Goal: Task Accomplishment & Management: Complete application form

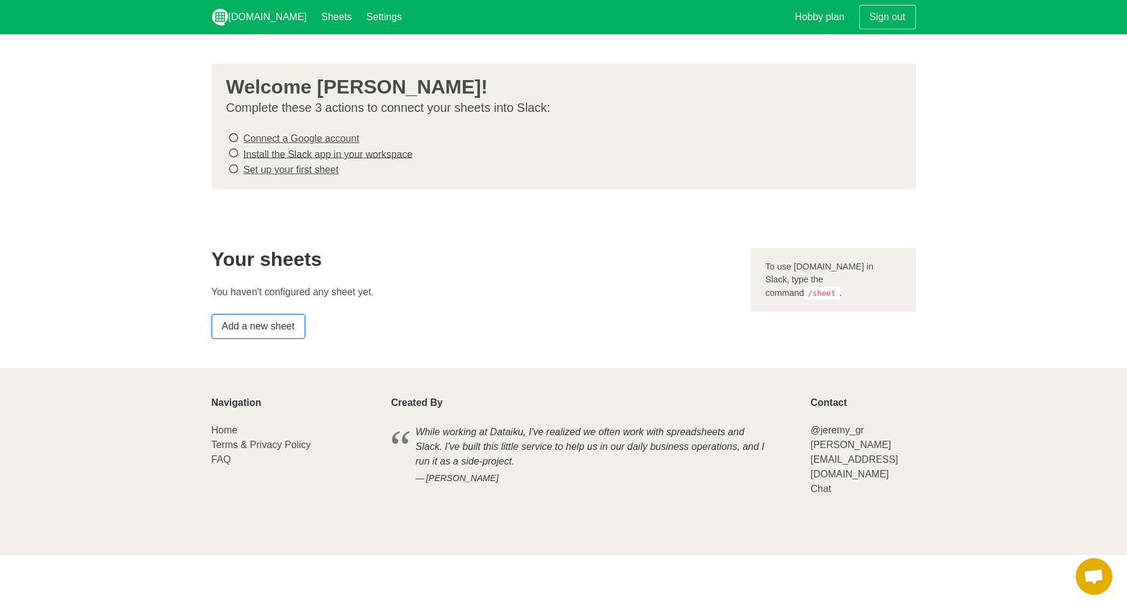
click at [258, 331] on link "Add a new sheet" at bounding box center [259, 326] width 94 height 24
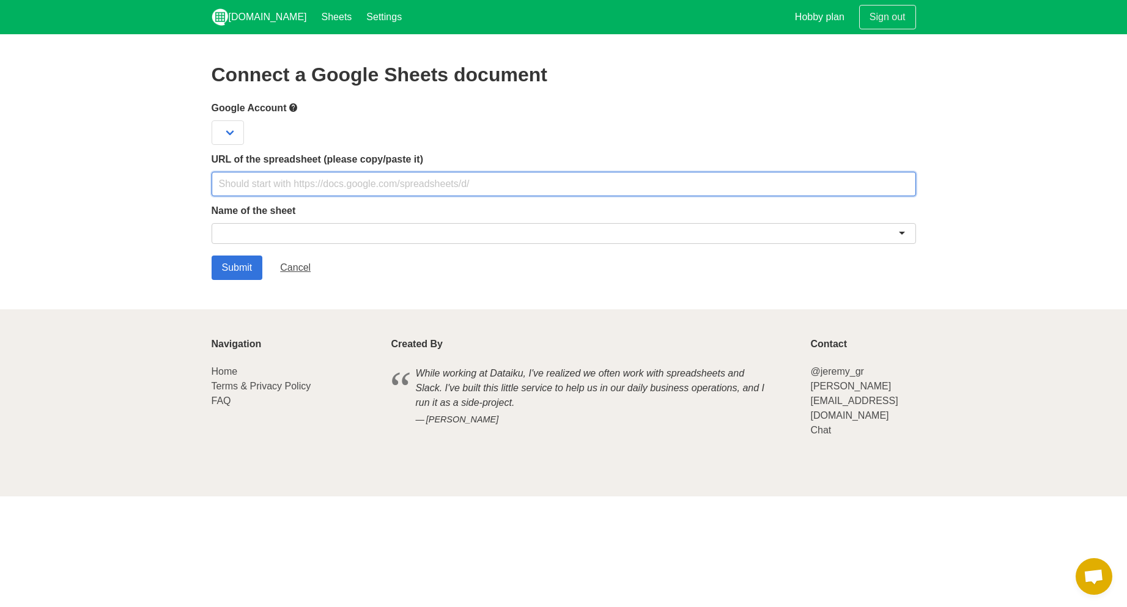
click at [301, 185] on input "text" at bounding box center [564, 184] width 704 height 24
paste input "https://docs.google.com/spreadsheets/d/1jTa4TyWBBI66KI_91kvWfFiudbBjDkYJ3G3vIDE…"
type input "https://docs.google.com/spreadsheets/d/1jTa4TyWBBI66KI_91kvWfFiudbBjDkYJ3G3vIDE…"
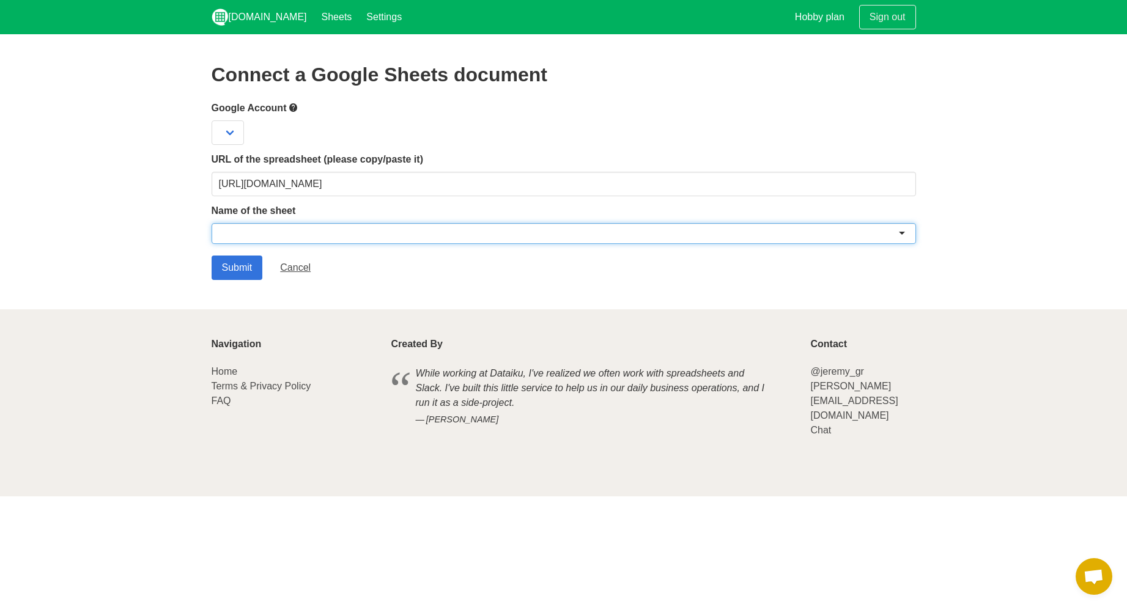
click at [280, 240] on div at bounding box center [564, 233] width 704 height 21
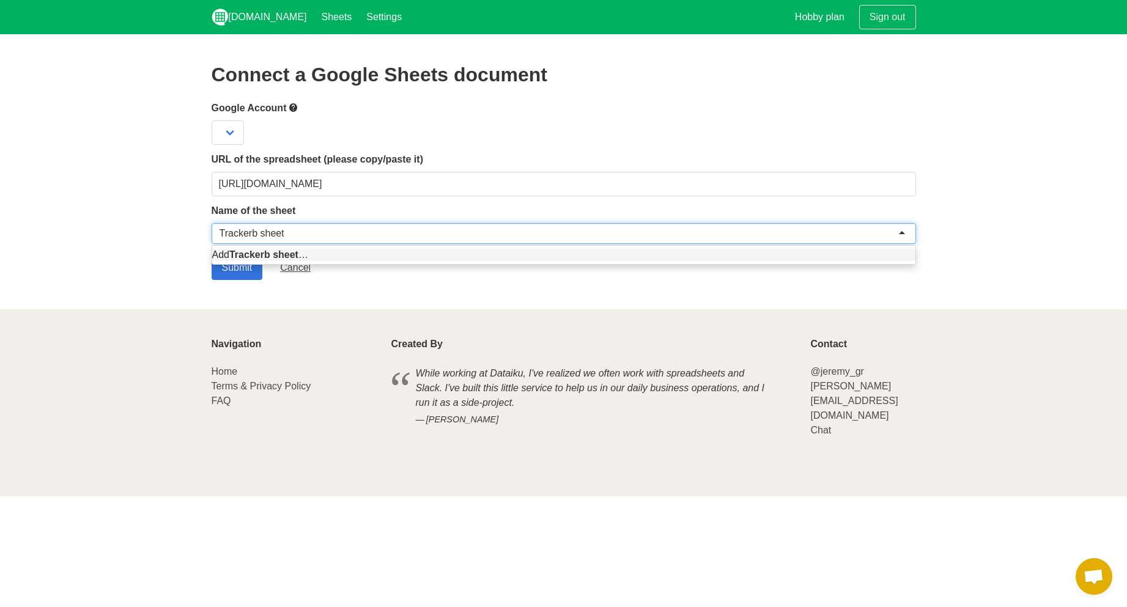
type input "Trackerb sheet"
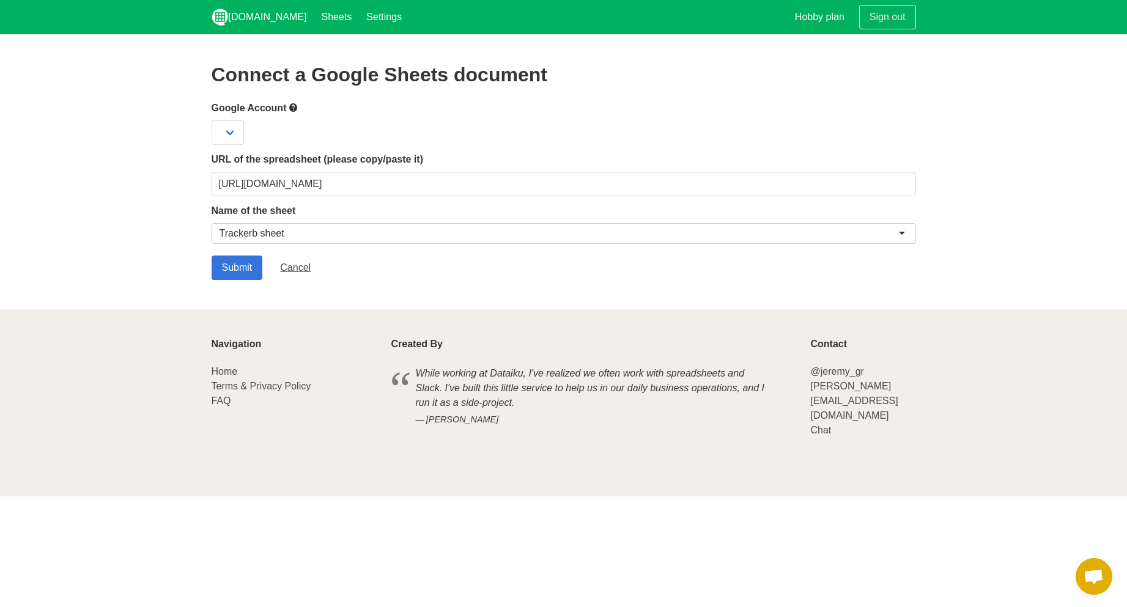
click at [366, 289] on section "Connect a Google Sheets document Google Account URL of the spreadsheet (please …" at bounding box center [563, 171] width 1127 height 275
click at [237, 135] on select at bounding box center [228, 132] width 32 height 24
click at [274, 141] on div at bounding box center [564, 132] width 704 height 24
click at [224, 270] on input "Submit" at bounding box center [237, 268] width 51 height 24
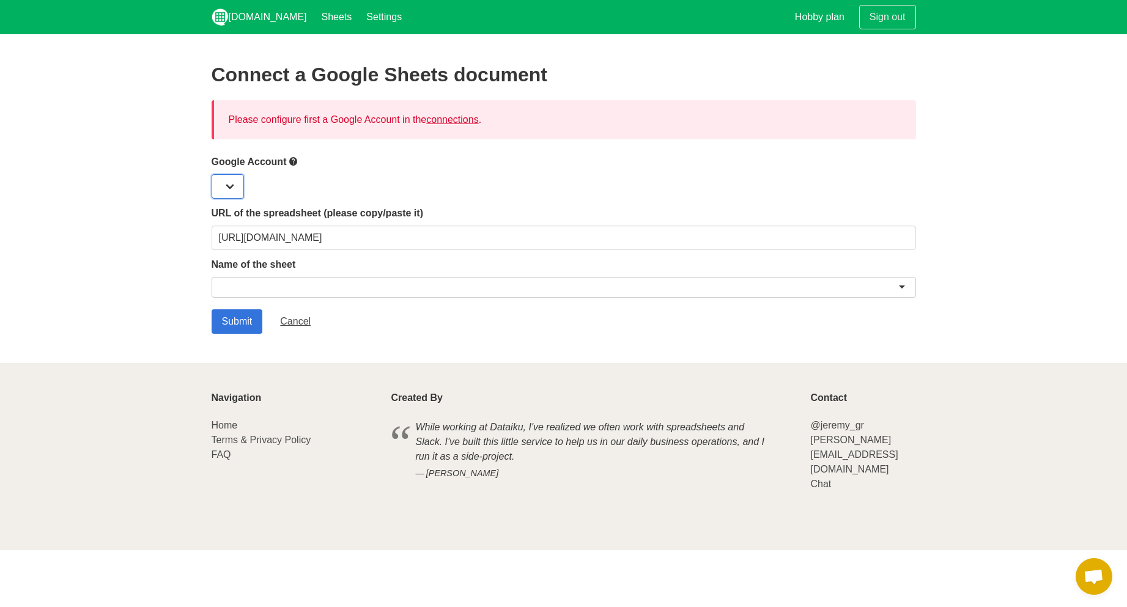
click at [232, 191] on select at bounding box center [228, 186] width 32 height 24
click at [491, 194] on div at bounding box center [564, 186] width 704 height 24
drag, startPoint x: 235, startPoint y: 186, endPoint x: 296, endPoint y: 186, distance: 61.1
click at [235, 186] on select at bounding box center [228, 186] width 32 height 24
click at [389, 180] on div at bounding box center [564, 186] width 704 height 24
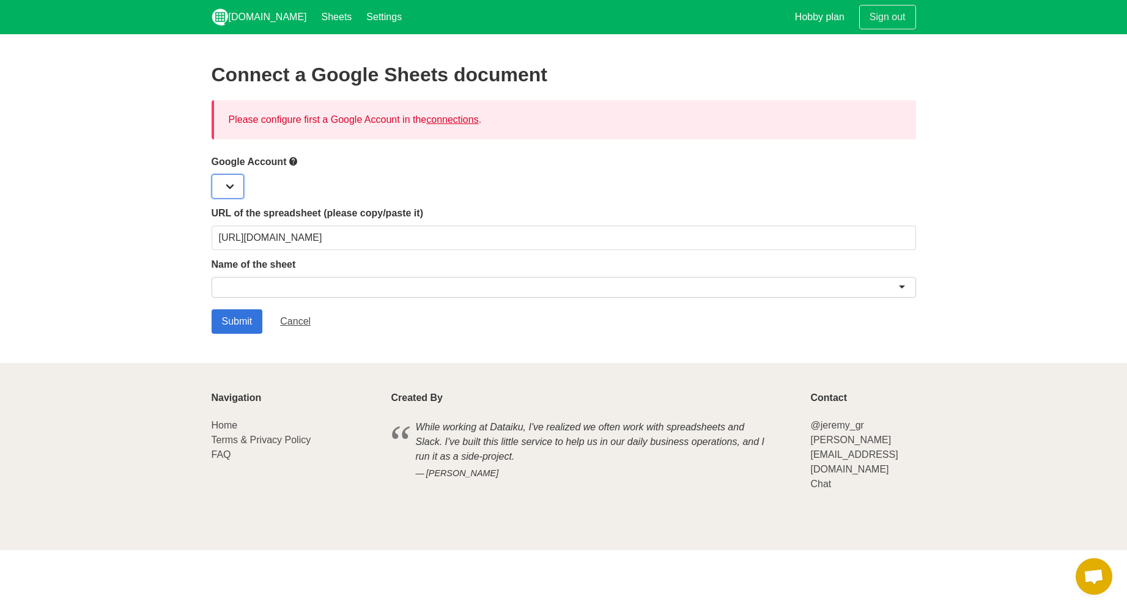
click at [229, 185] on select at bounding box center [228, 186] width 32 height 24
click at [304, 321] on link "Cancel" at bounding box center [295, 321] width 51 height 24
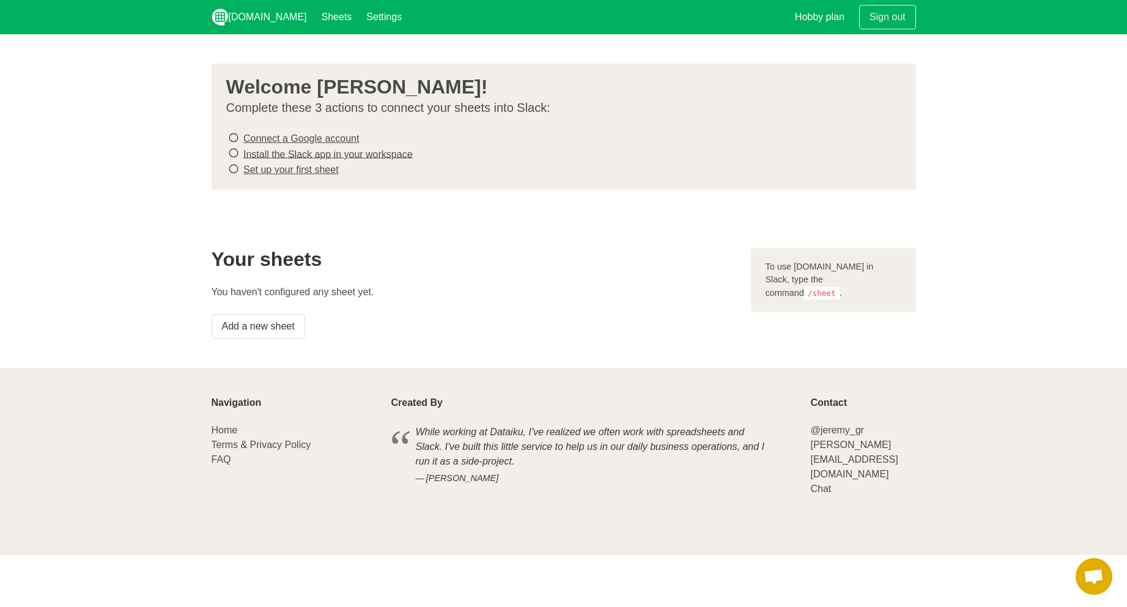
click at [270, 141] on link "Connect a Google account" at bounding box center [301, 138] width 116 height 10
click at [255, 155] on link "Install the Slack app in your workspace" at bounding box center [327, 154] width 169 height 10
click at [296, 172] on link "Set up your first sheet" at bounding box center [290, 169] width 95 height 10
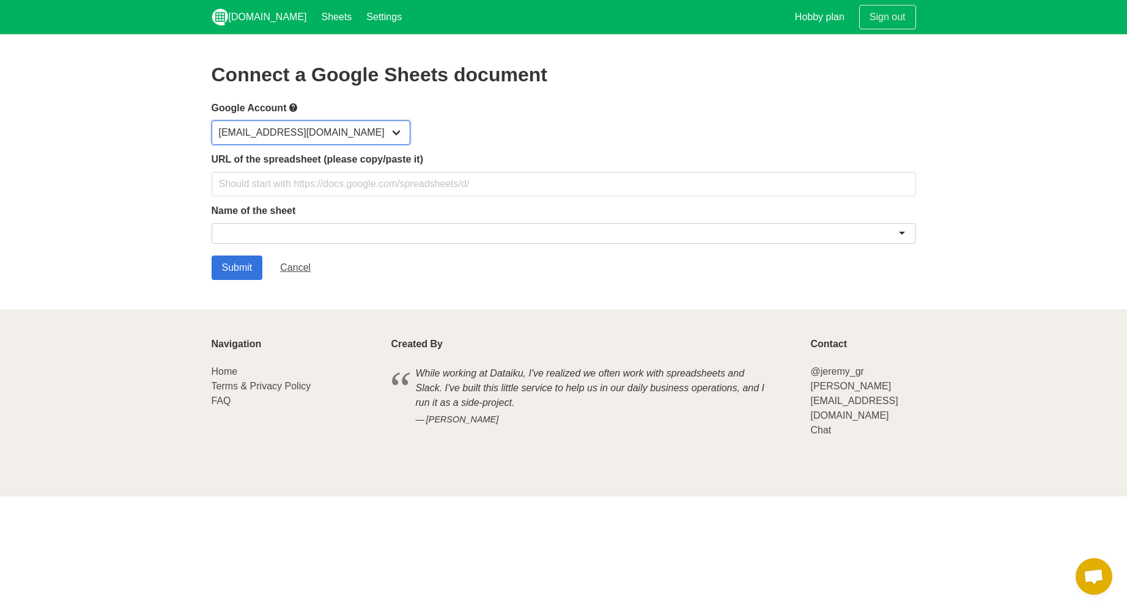
click at [337, 133] on select "[EMAIL_ADDRESS][DOMAIN_NAME]" at bounding box center [311, 132] width 199 height 24
click at [451, 133] on div "[EMAIL_ADDRESS][DOMAIN_NAME]" at bounding box center [564, 132] width 704 height 24
click at [274, 230] on div at bounding box center [564, 233] width 704 height 21
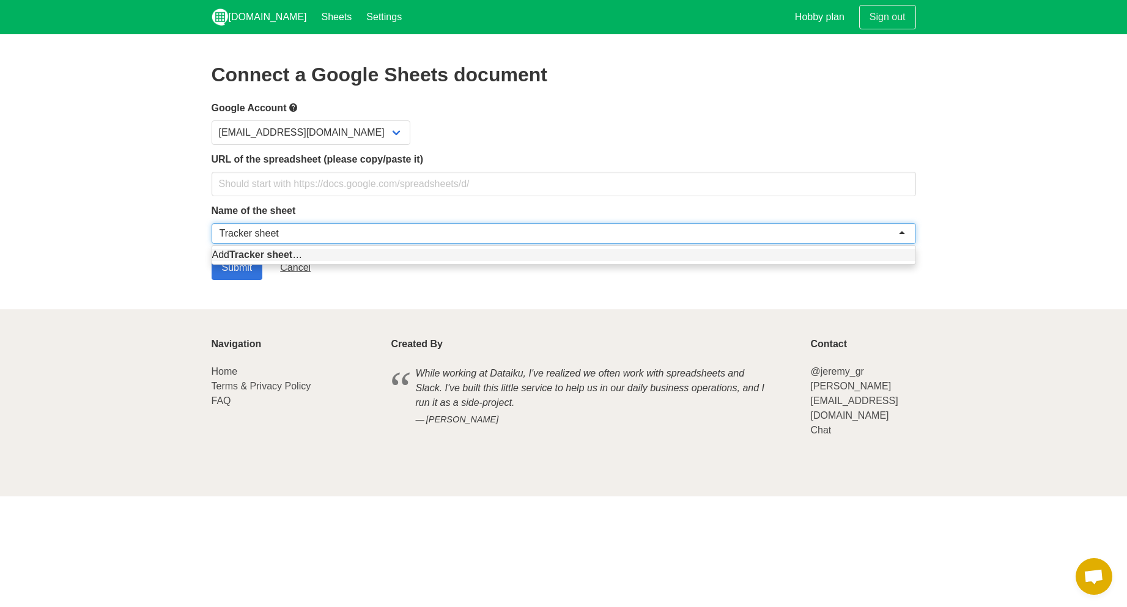
type input "Tracker sheet"
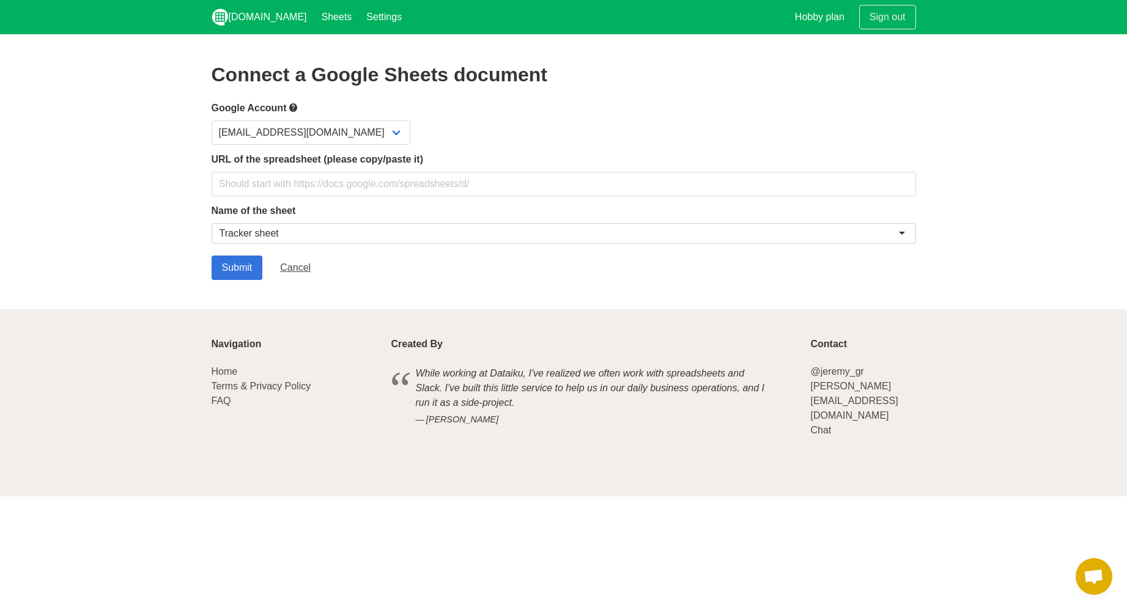
click at [331, 311] on footer "Navigation Home Terms & Privacy Policy FAQ Created By While working at [GEOGRAP…" at bounding box center [563, 402] width 1127 height 187
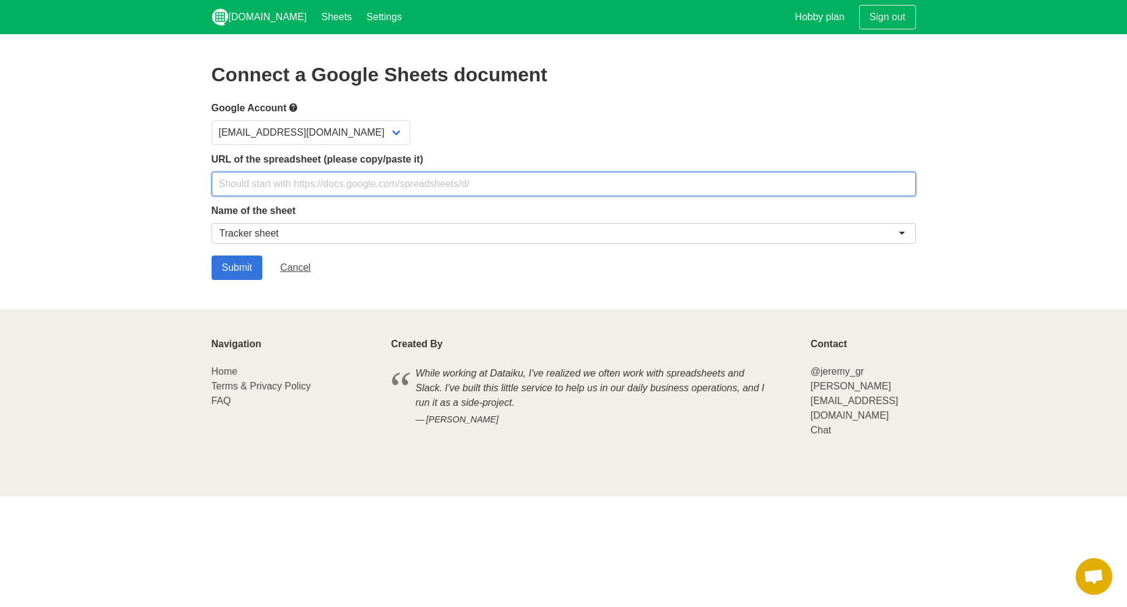
click at [272, 188] on input "text" at bounding box center [564, 184] width 704 height 24
paste input "[URL][DOMAIN_NAME]"
type input "[URL][DOMAIN_NAME]"
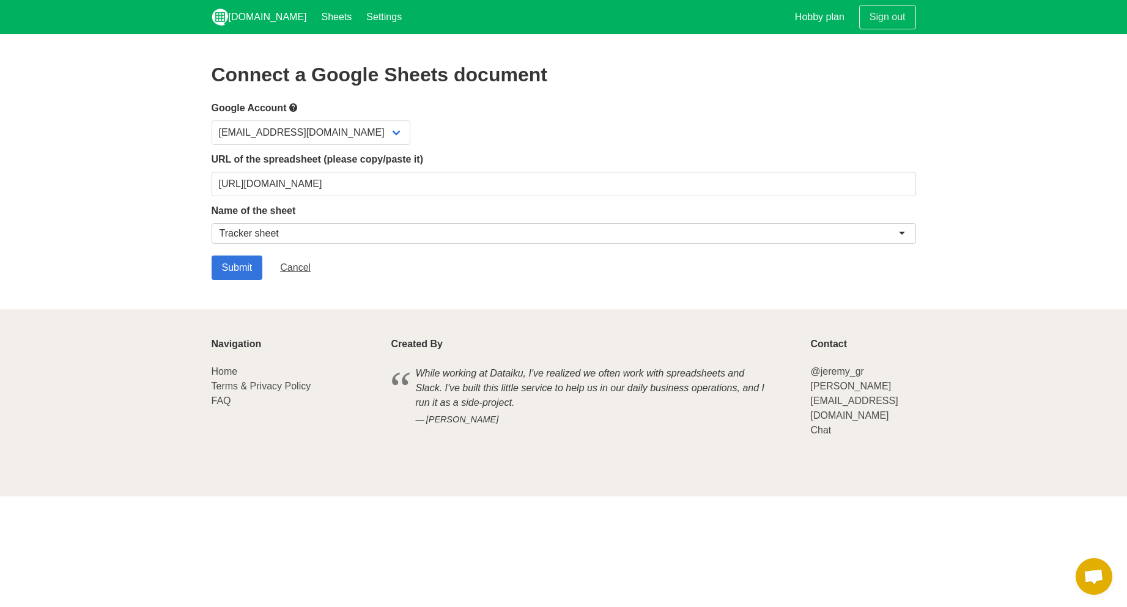
drag, startPoint x: 424, startPoint y: 313, endPoint x: 364, endPoint y: 305, distance: 61.1
click at [427, 314] on footer "Navigation Home Terms & Privacy Policy FAQ Created By While working at [GEOGRAP…" at bounding box center [563, 402] width 1127 height 187
click at [240, 271] on input "Submit" at bounding box center [237, 268] width 51 height 24
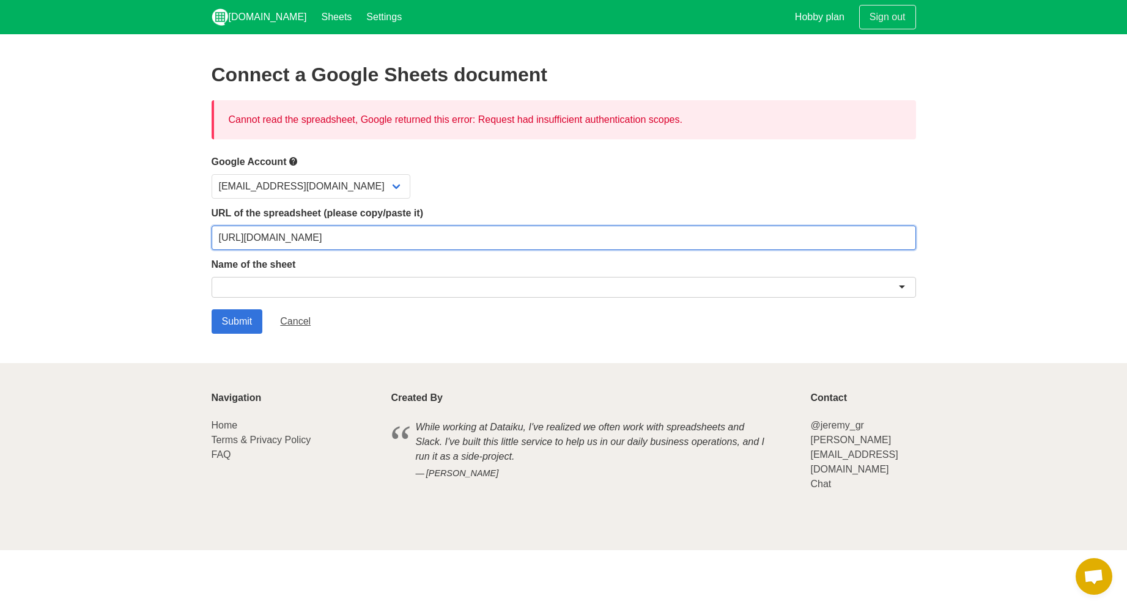
drag, startPoint x: 811, startPoint y: 242, endPoint x: 163, endPoint y: 227, distance: 647.7
click at [163, 227] on section "Connect a Google Sheets document Cannot read the spreadsheet, Google returned t…" at bounding box center [563, 198] width 1127 height 329
paste input "usp=sharing"
type input "[URL][DOMAIN_NAME]"
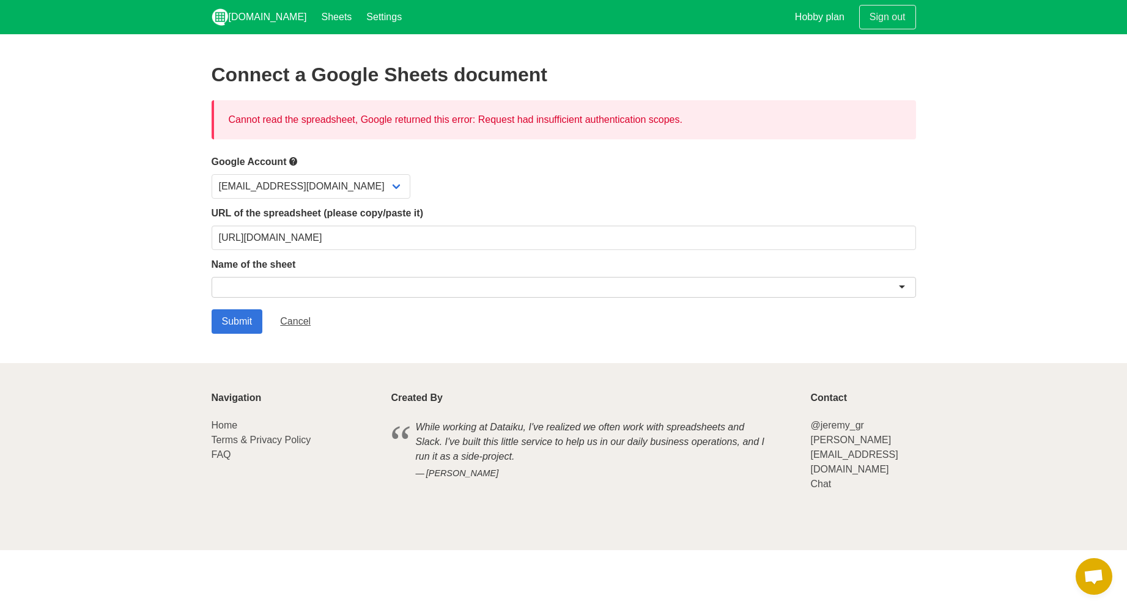
click at [341, 292] on div at bounding box center [564, 287] width 704 height 21
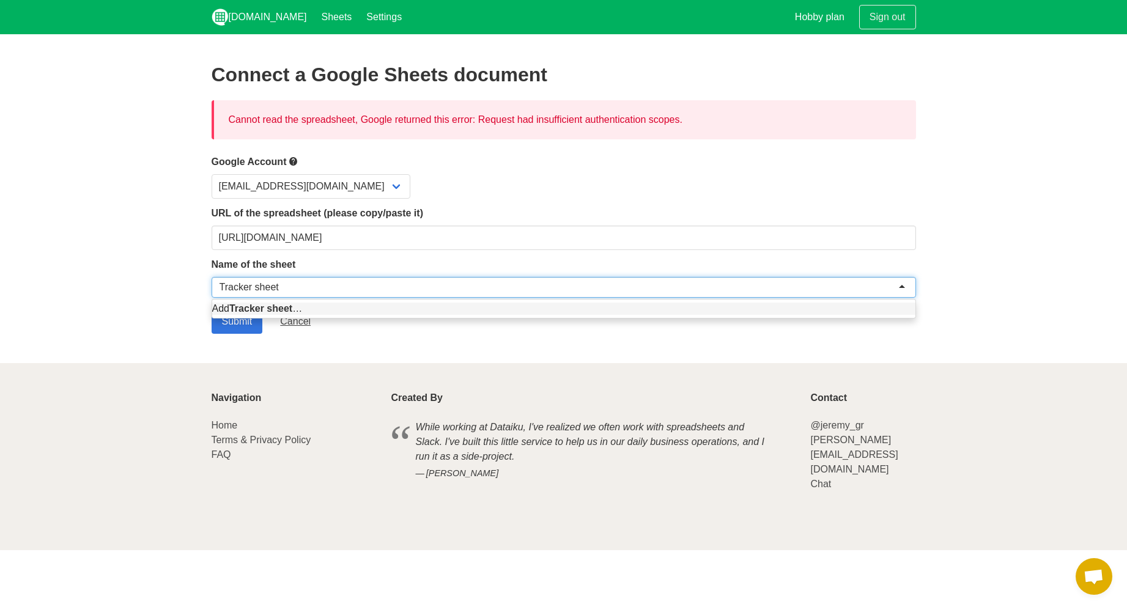
type input "Tracker sheet"
click at [366, 380] on footer "Navigation Home Terms & Privacy Policy FAQ Created By While working at [GEOGRAP…" at bounding box center [563, 456] width 1127 height 187
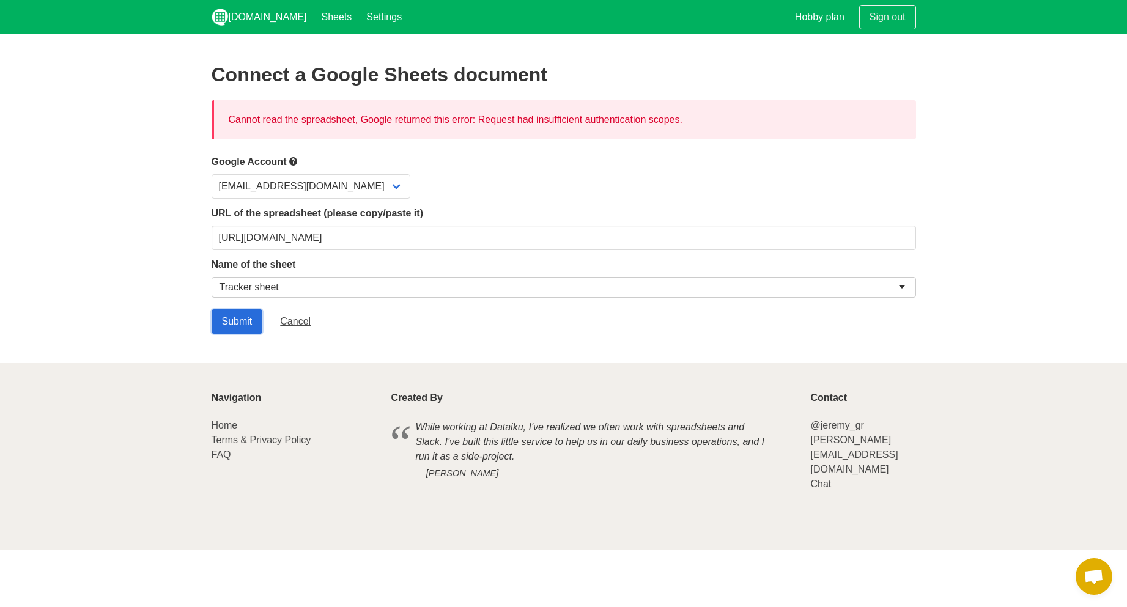
click at [232, 327] on input "Submit" at bounding box center [237, 321] width 51 height 24
